Goal: Task Accomplishment & Management: Complete application form

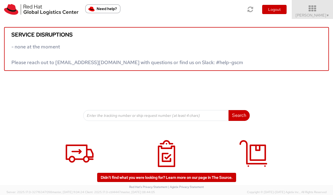
click at [320, 9] on icon at bounding box center [311, 9] width 47 height 8
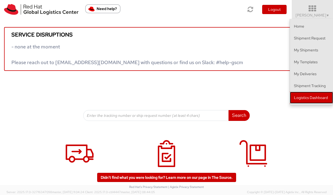
click at [299, 99] on link "Logistics Dashboard" at bounding box center [311, 98] width 43 height 12
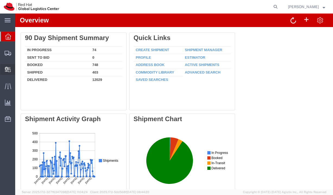
click at [0, 0] on span "Create Delivery" at bounding box center [0, 0] width 0 height 0
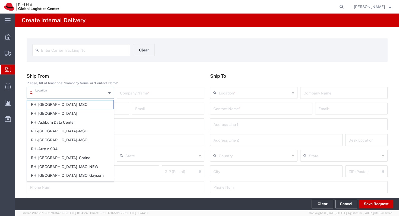
click at [81, 91] on input "text" at bounding box center [70, 92] width 71 height 9
type input "r"
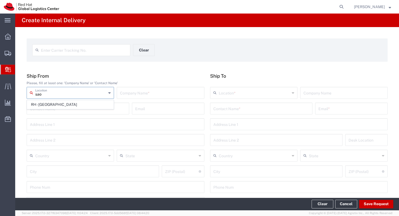
click at [73, 107] on span "RH - Sao Paulo" at bounding box center [70, 105] width 86 height 8
type input "RH - Sao Paulo"
type input "Red Hat Brasil Limitada"
type input "Av. Brg. Faria Lima, 3732"
type input "Floor 24 and 25, Itaim Bibi"
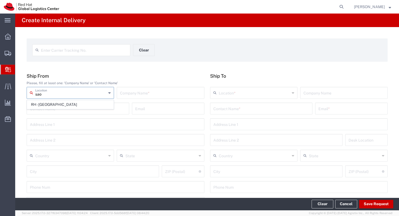
type input "Brazil"
type input "SAO PAULO"
type input "04538-132"
type input "000"
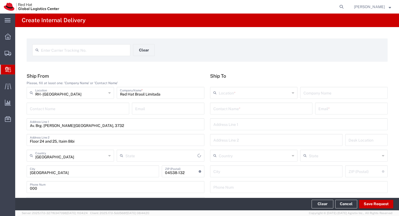
type input "São Paulo"
click at [236, 111] on input "text" at bounding box center [261, 108] width 96 height 9
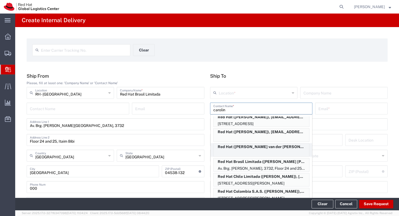
scroll to position [200, 0]
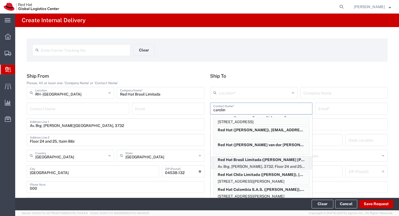
type input "carolin"
click at [258, 162] on p "Red Hat Brasil Limitada (Carolina Scarpioni Moura), ccerbelh@redhat.com" at bounding box center [260, 160] width 95 height 7
type input "RH - Sao Paulo"
type input "Red Hat Brasil Limitada"
type input "Carolina Scarpioni Moura"
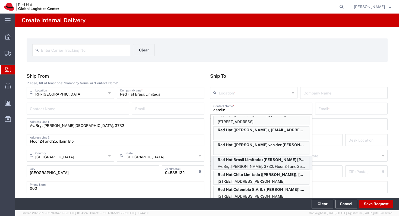
type input "ccerbelh@redhat.com"
type input "Av. Brg. Faria Lima, 3732"
type input "Floor 24 and 25, Itaim Bibi"
type input "FLEX"
type input "Brazil"
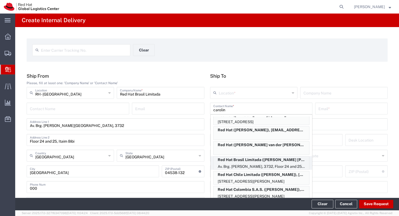
type input "SAO PAULO"
type input "04538-132"
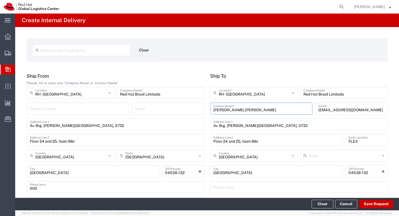
type input "São Paulo"
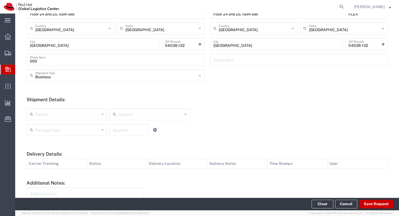
scroll to position [132, 0]
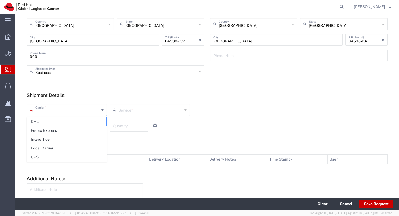
click at [89, 111] on input "text" at bounding box center [67, 109] width 64 height 9
click at [76, 140] on span "Interoffice" at bounding box center [66, 140] width 79 height 8
type input "Interoffice"
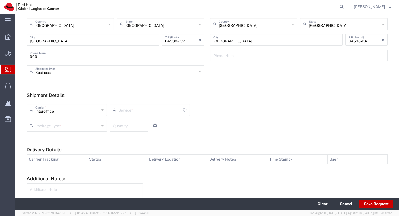
type input "IO_Ground"
click at [96, 124] on input "text" at bounding box center [67, 125] width 64 height 9
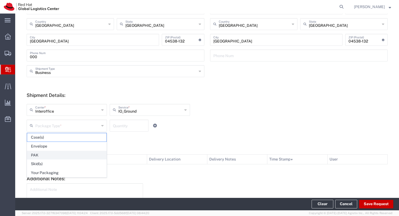
click at [84, 153] on span "PAK" at bounding box center [66, 155] width 79 height 8
type input "PAK"
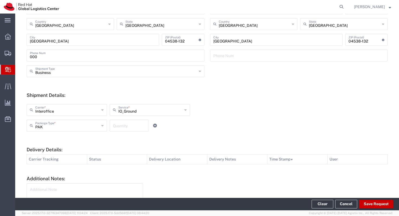
scroll to position [172, 0]
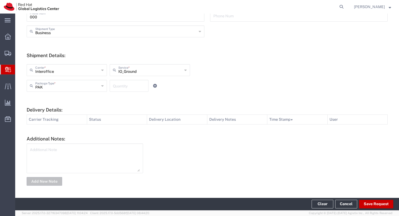
click at [86, 151] on textarea at bounding box center [85, 158] width 110 height 27
click at [79, 153] on textarea "Deixado pela Cris Carvalho - Semi-Joias" at bounding box center [85, 158] width 110 height 27
click at [139, 156] on textarea "Deixado pela Cris Carvalho - Semi-Joias" at bounding box center [85, 158] width 110 height 27
type textarea "Deixado pela Cris Carvalho - Semi-Joias"
click at [40, 181] on button "Add New Note" at bounding box center [45, 181] width 36 height 9
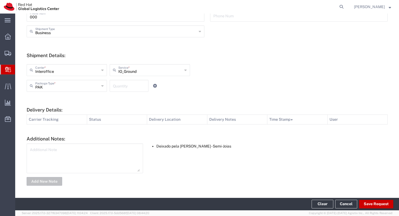
scroll to position [155, 0]
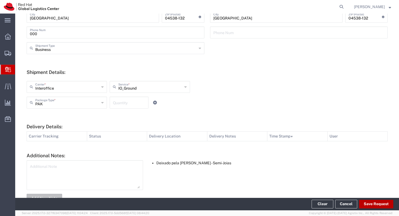
click at [332, 195] on button "Save Request" at bounding box center [376, 204] width 34 height 9
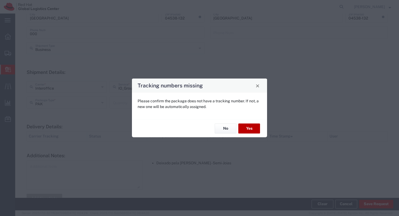
click at [251, 127] on button "Yes" at bounding box center [249, 129] width 22 height 10
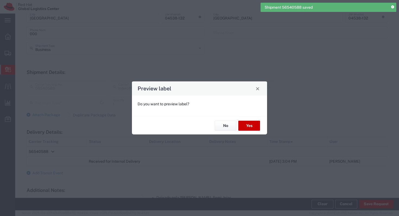
type input "PAK"
type input "IO_Ground"
click at [248, 121] on button "Yes" at bounding box center [249, 126] width 22 height 10
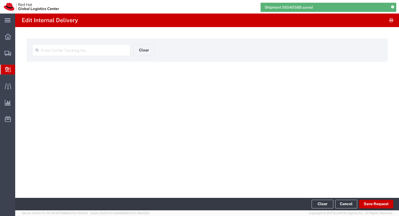
type input "56540588"
